Goal: Task Accomplishment & Management: Use online tool/utility

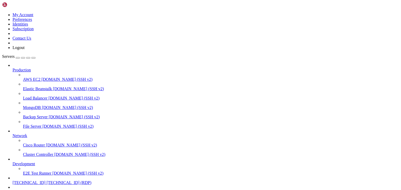
click at [2, 13] on link at bounding box center [2, 13] width 0 height 0
click at [33, 17] on link "My Account" at bounding box center [23, 15] width 21 height 4
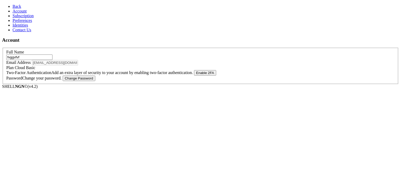
click at [31, 18] on link "Subscription" at bounding box center [23, 16] width 21 height 4
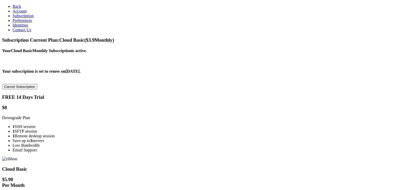
click at [17, 5] on link "Back" at bounding box center [17, 6] width 9 height 4
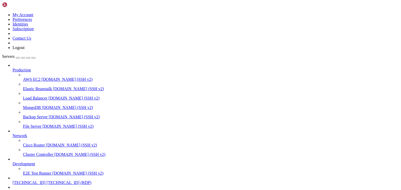
scroll to position [48, 0]
click at [18, 58] on div "button" at bounding box center [18, 58] width 0 height 0
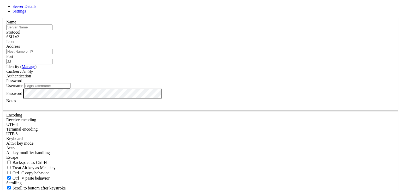
click at [233, 39] on div "SSH v2" at bounding box center [200, 37] width 388 height 5
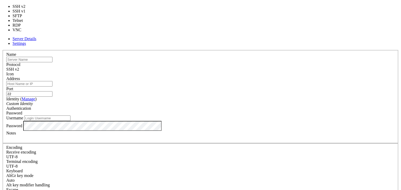
type input "3389"
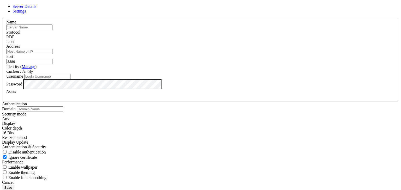
click at [52, 30] on input "text" at bounding box center [29, 27] width 46 height 5
type input "new oct"
click at [52, 54] on input "Address" at bounding box center [29, 51] width 46 height 5
paste input "[TECHNICAL_ID]"
type input "[TECHNICAL_ID]"
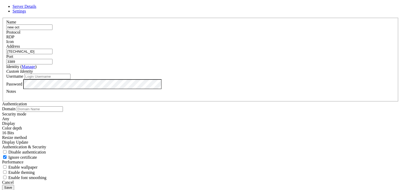
click at [70, 79] on input "Username" at bounding box center [47, 76] width 46 height 5
type input "Administrator"
click at [222, 14] on header "Server Details Settings" at bounding box center [200, 8] width 397 height 9
click at [14, 185] on button "Save" at bounding box center [8, 187] width 12 height 5
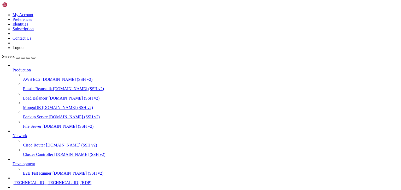
scroll to position [62, 0]
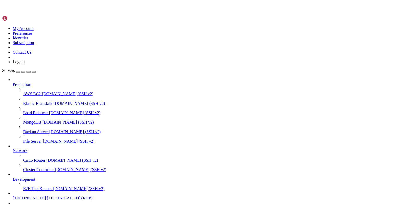
scroll to position [0, 0]
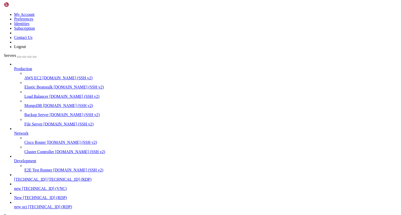
scroll to position [33, 0]
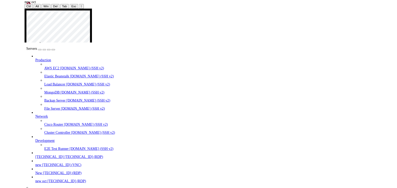
scroll to position [37, 0]
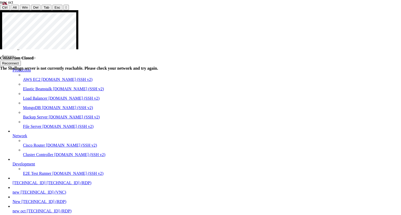
click at [21, 62] on button "Reconnect" at bounding box center [10, 63] width 21 height 5
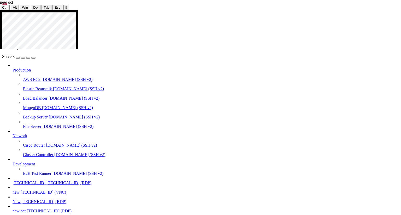
drag, startPoint x: 111, startPoint y: 45, endPoint x: 50, endPoint y: 45, distance: 60.8
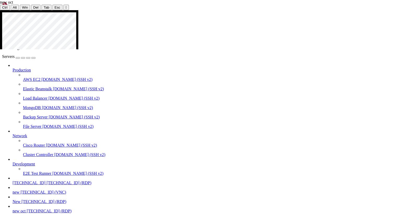
drag, startPoint x: 108, startPoint y: 48, endPoint x: 77, endPoint y: 43, distance: 31.5
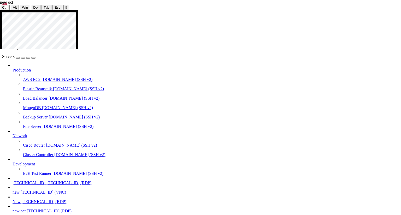
drag, startPoint x: 118, startPoint y: 132, endPoint x: 115, endPoint y: 103, distance: 28.6
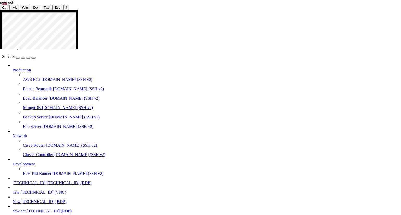
drag, startPoint x: 122, startPoint y: 127, endPoint x: 134, endPoint y: 127, distance: 11.7
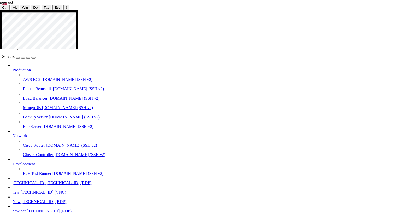
drag, startPoint x: 128, startPoint y: 127, endPoint x: 41, endPoint y: 121, distance: 87.1
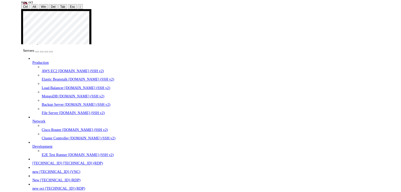
scroll to position [62, 0]
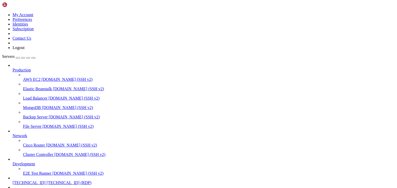
click at [18, 58] on div "button" at bounding box center [18, 58] width 0 height 0
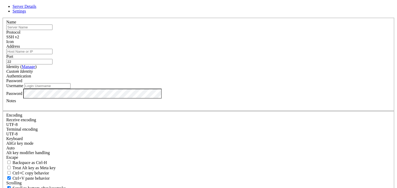
click at [228, 39] on div "SSH v2" at bounding box center [198, 37] width 384 height 5
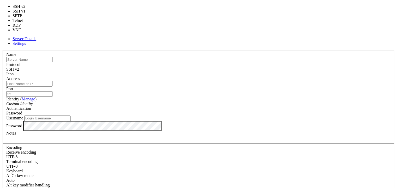
type input "3389"
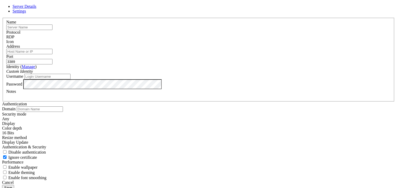
click at [52, 30] on input "text" at bounding box center [29, 27] width 46 height 5
type input "lux oct"
click at [70, 79] on input "Username" at bounding box center [47, 76] width 46 height 5
type input "Administrator"
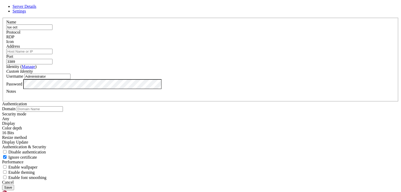
scroll to position [60, 0]
click at [52, 54] on input "Address" at bounding box center [29, 51] width 46 height 5
type input "м"
paste input "[TECHNICAL_ID]"
type input "[TECHNICAL_ID]"
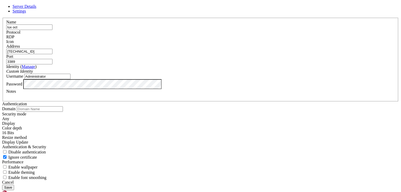
click at [14, 185] on button "Save" at bounding box center [8, 187] width 12 height 5
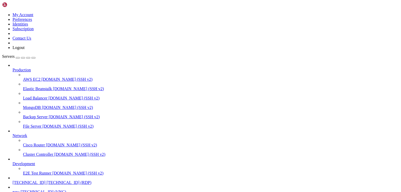
scroll to position [74, 0]
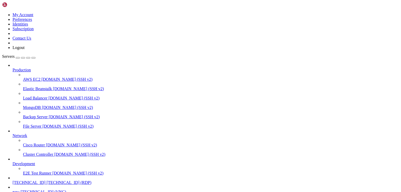
scroll to position [0, 0]
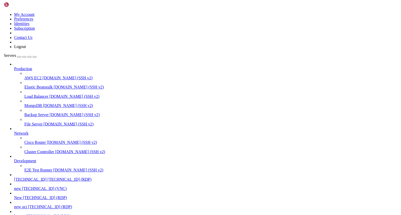
scroll to position [47, 0]
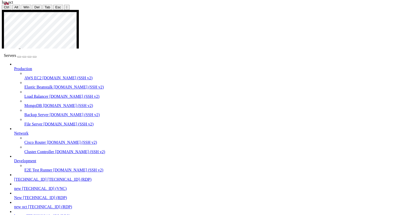
scroll to position [51, 0]
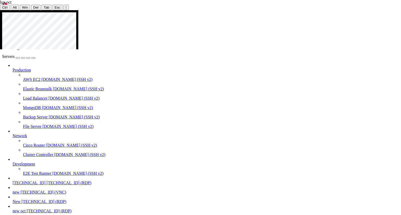
drag, startPoint x: 84, startPoint y: 26, endPoint x: 50, endPoint y: 24, distance: 34.3
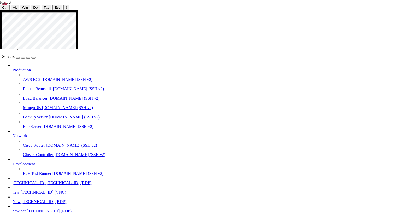
drag, startPoint x: 119, startPoint y: 26, endPoint x: 102, endPoint y: 23, distance: 17.9
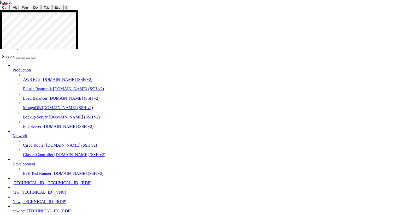
drag, startPoint x: 118, startPoint y: 27, endPoint x: 98, endPoint y: 22, distance: 21.2
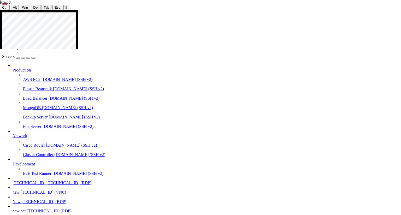
drag, startPoint x: 93, startPoint y: 25, endPoint x: 50, endPoint y: 22, distance: 42.4
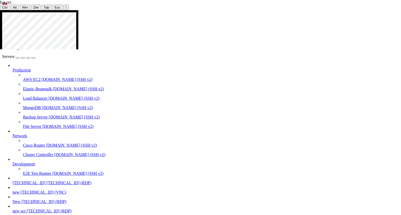
drag, startPoint x: 151, startPoint y: 123, endPoint x: 134, endPoint y: 123, distance: 17.8
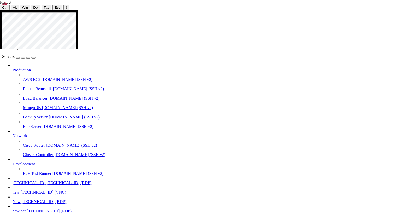
drag, startPoint x: 112, startPoint y: 45, endPoint x: 57, endPoint y: 44, distance: 54.8
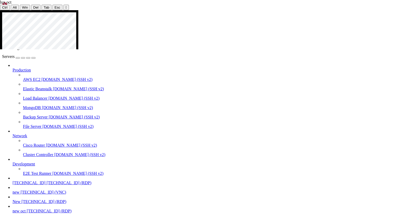
drag, startPoint x: 111, startPoint y: 46, endPoint x: 55, endPoint y: 48, distance: 56.7
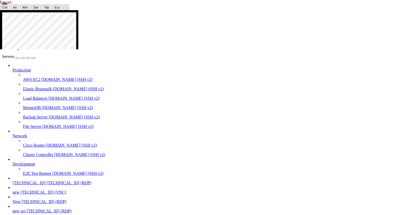
drag, startPoint x: 140, startPoint y: 47, endPoint x: 124, endPoint y: 43, distance: 16.4
